Goal: Task Accomplishment & Management: Manage account settings

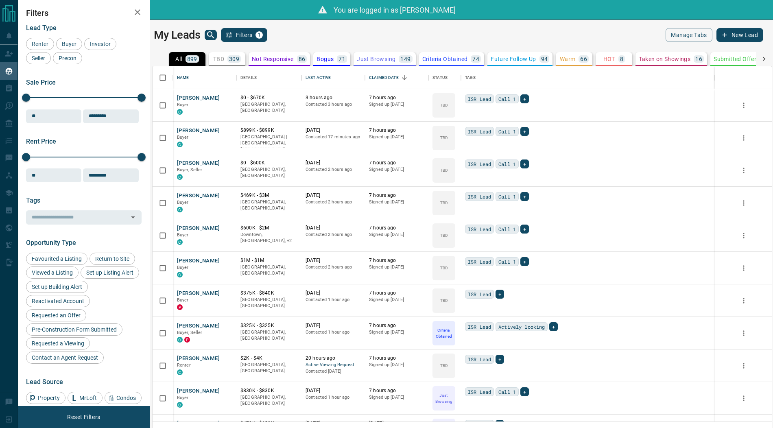
scroll to position [355, 619]
click at [676, 61] on p "Taken on Showings" at bounding box center [664, 59] width 52 height 6
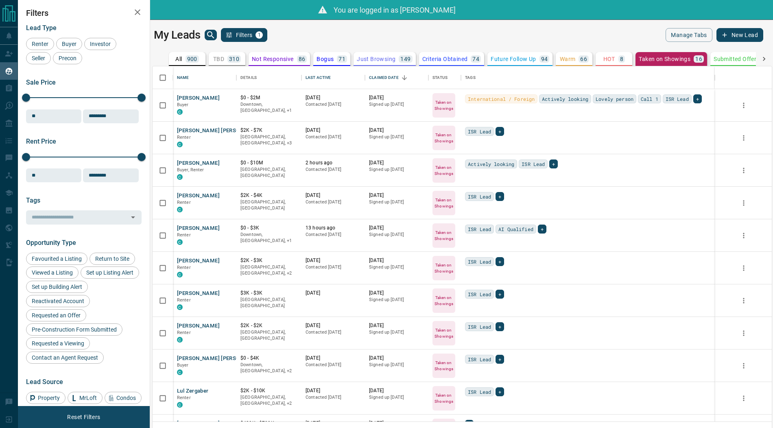
click at [105, 316] on div "Favourited a Listing Return to Site Viewed a Listing Set up Listing Alert Set u…" at bounding box center [83, 308] width 115 height 111
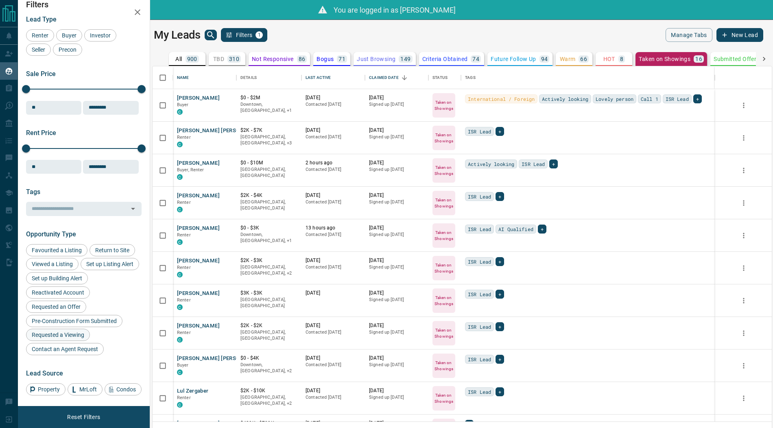
click at [51, 333] on span "Requested a Viewing" at bounding box center [58, 334] width 58 height 7
click at [201, 97] on button "[PERSON_NAME]" at bounding box center [198, 98] width 43 height 8
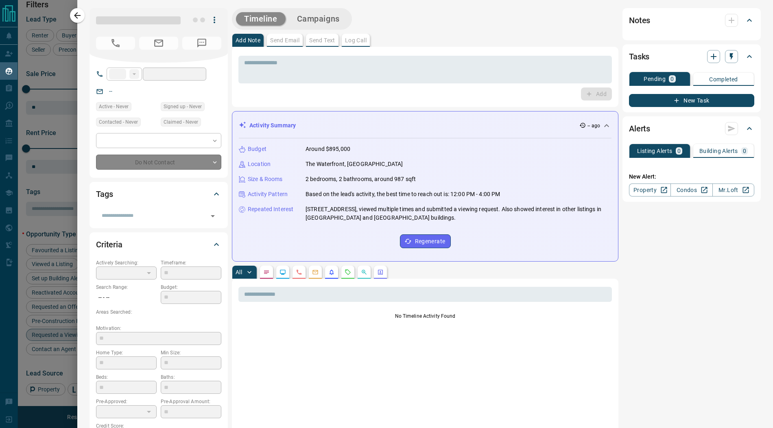
type input "**"
type input "**********"
type input "*"
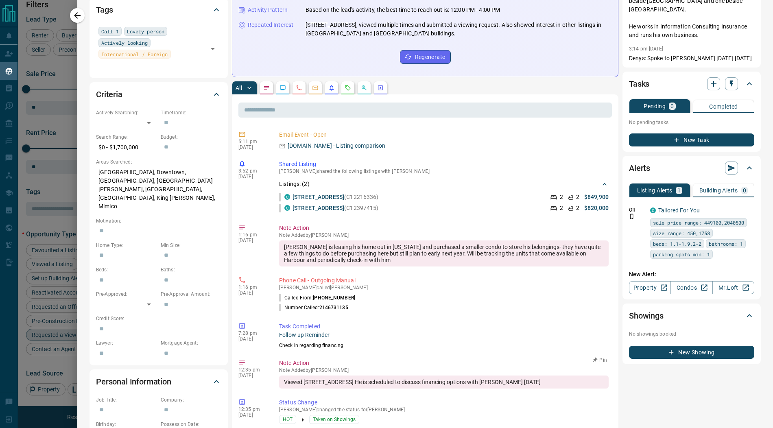
scroll to position [0, 0]
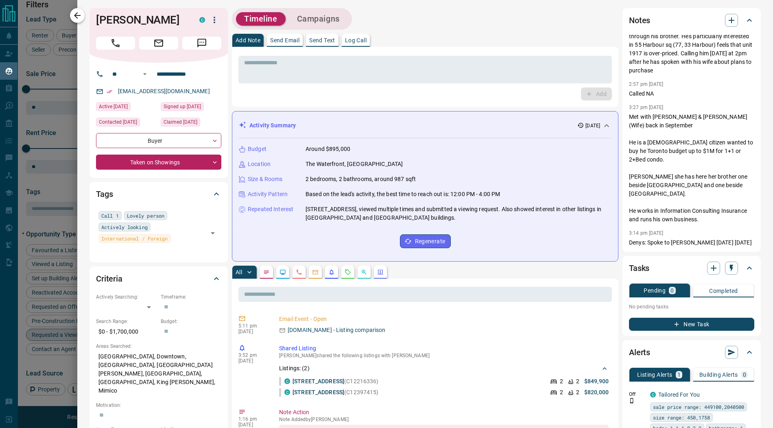
click at [78, 15] on icon "button" at bounding box center [77, 15] width 7 height 7
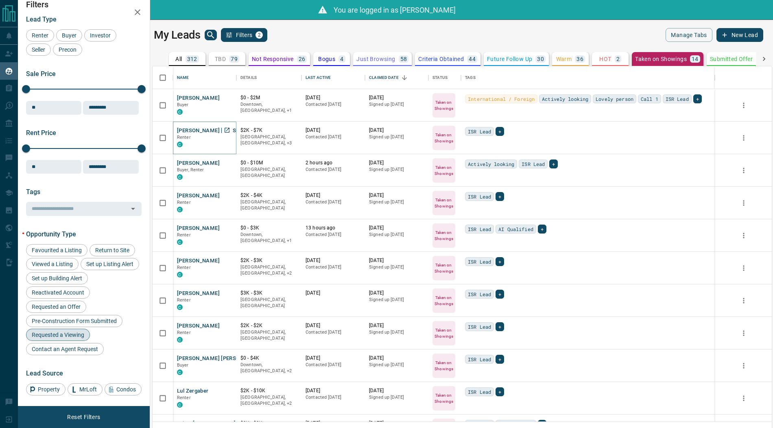
click at [194, 131] on button "[PERSON_NAME] [PERSON_NAME]" at bounding box center [220, 131] width 87 height 8
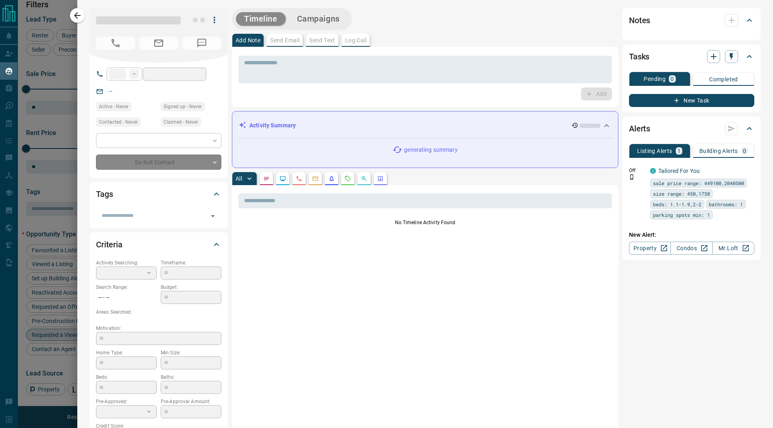
type input "**"
type input "**********"
type input "*"
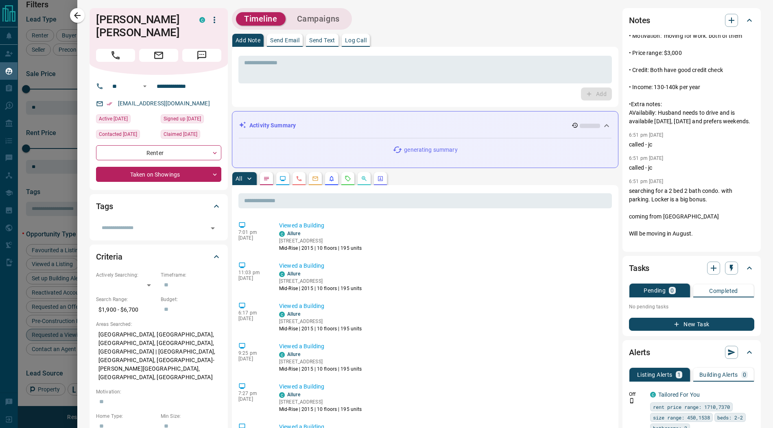
scroll to position [270, 0]
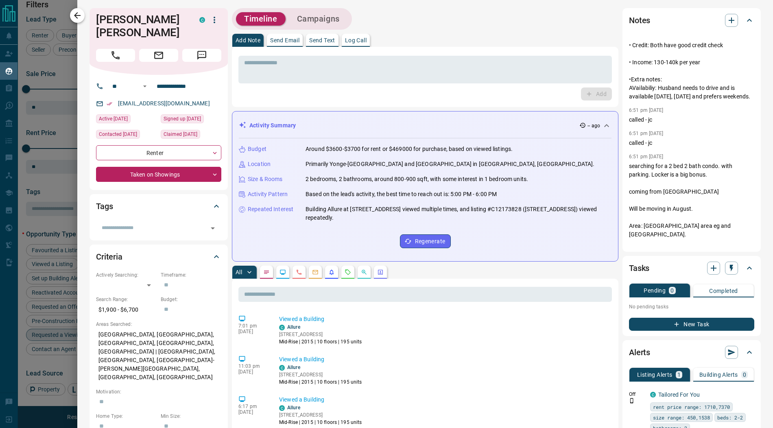
click at [80, 18] on icon "button" at bounding box center [77, 16] width 10 height 10
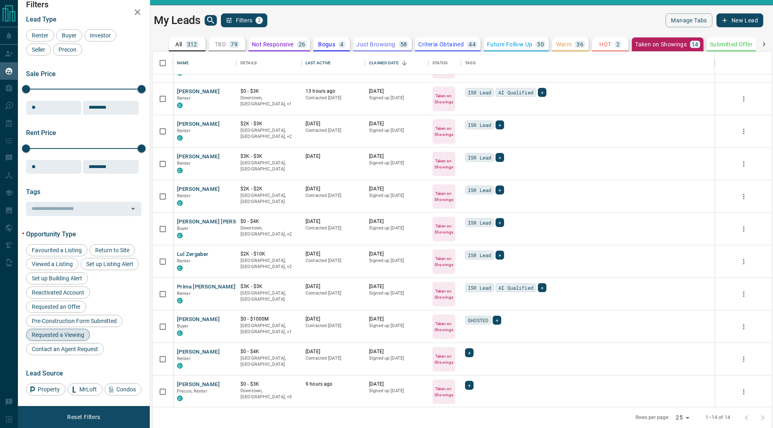
scroll to position [0, 0]
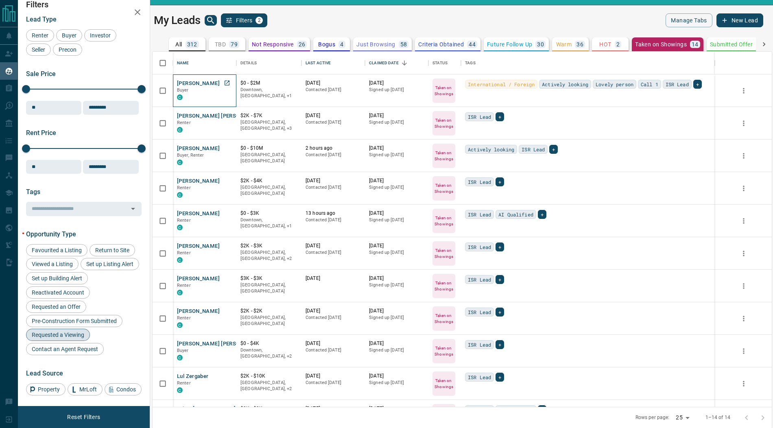
click at [207, 87] on p "Buyer" at bounding box center [204, 90] width 55 height 7
click at [203, 83] on button "[PERSON_NAME]" at bounding box center [198, 84] width 43 height 8
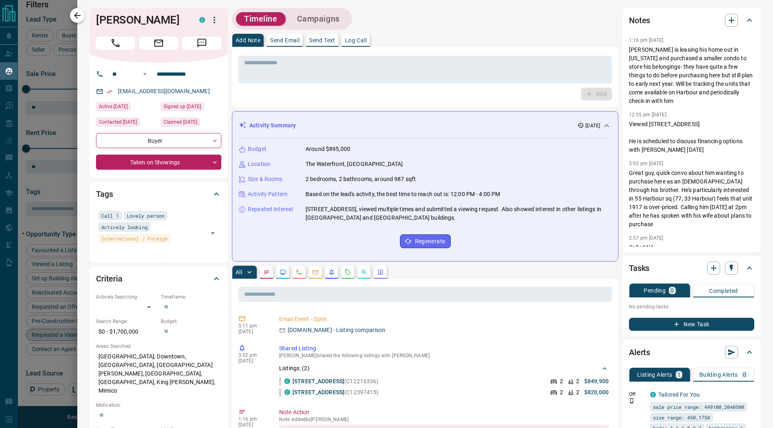
click at [79, 15] on icon "button" at bounding box center [77, 15] width 7 height 7
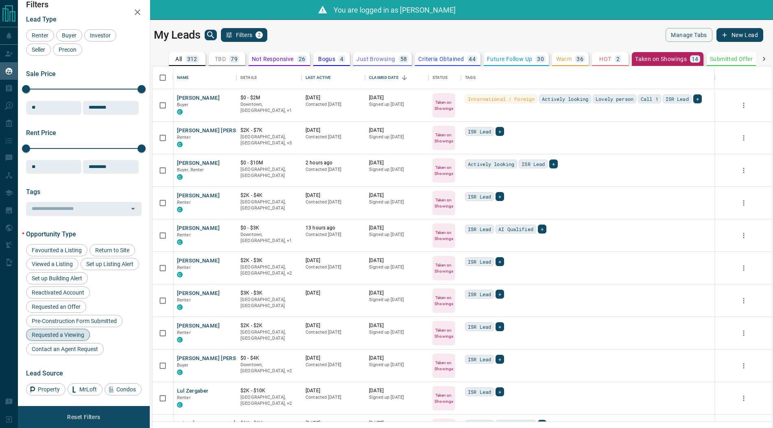
click at [192, 53] on button "All 312" at bounding box center [187, 59] width 37 height 14
